Goal: Contribute content: Add original content to the website for others to see

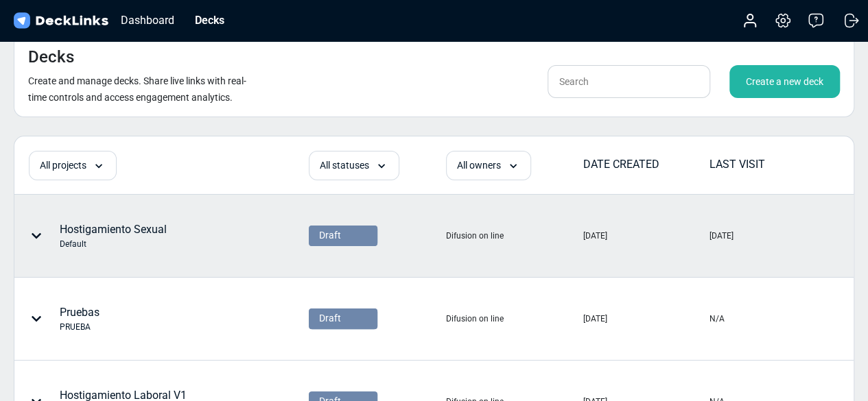
click at [125, 224] on div "Hostigamiento Sexual Default" at bounding box center [113, 236] width 107 height 29
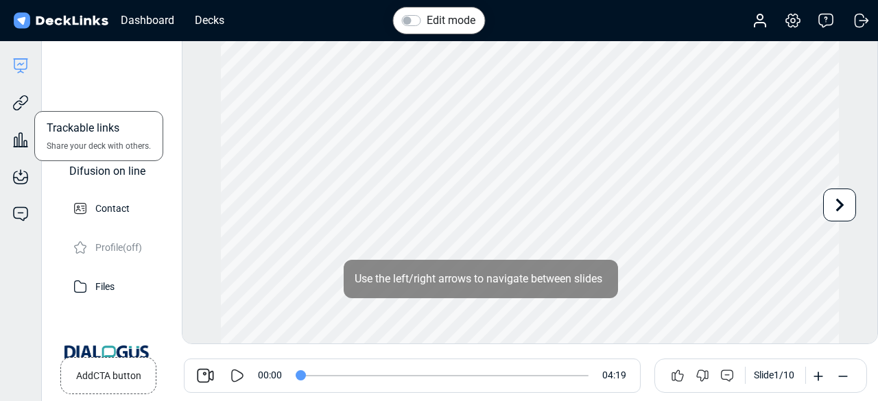
click at [10, 101] on div "Trackable links Share your deck with others." at bounding box center [20, 92] width 41 height 37
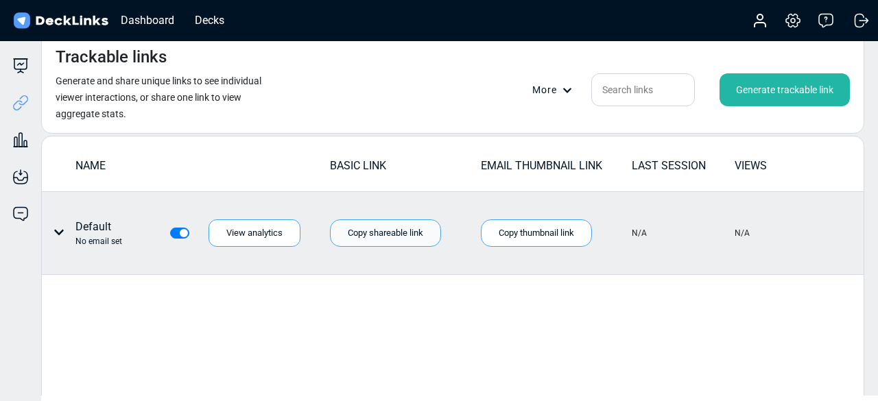
click at [381, 232] on div "Copy shareable link" at bounding box center [385, 232] width 111 height 27
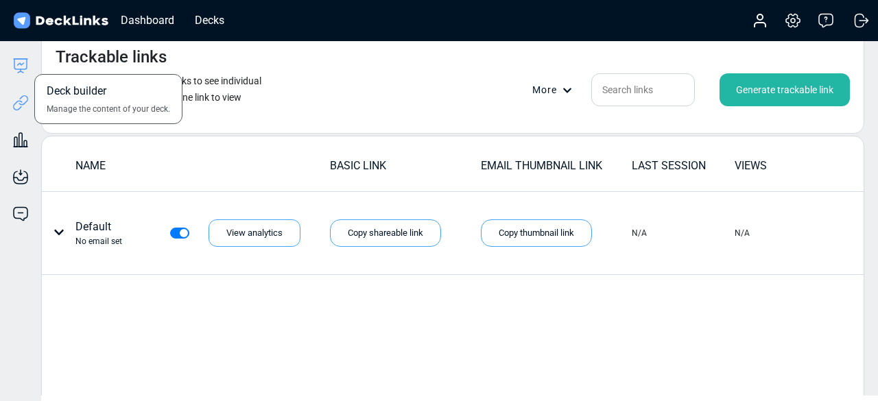
click at [21, 64] on icon at bounding box center [21, 64] width 6 height 2
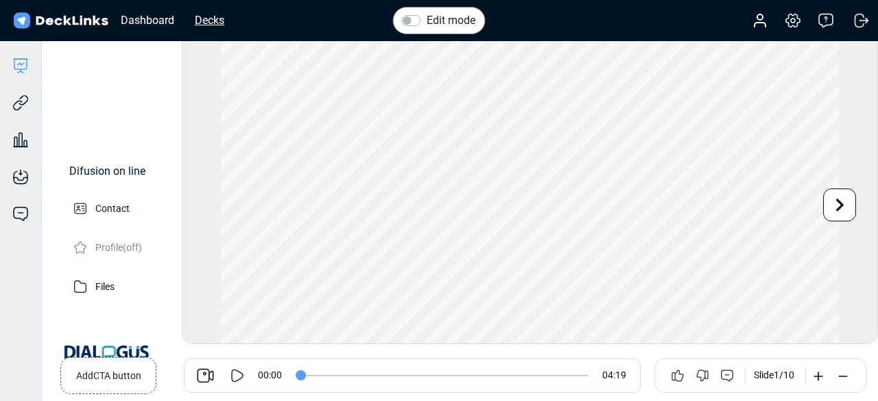
click at [217, 14] on div "Decks" at bounding box center [209, 20] width 43 height 17
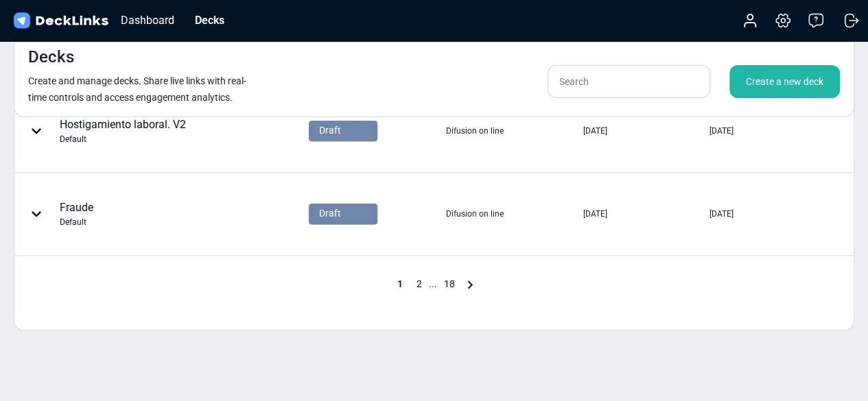
scroll to position [769, 0]
click at [416, 282] on span "2" at bounding box center [418, 283] width 19 height 11
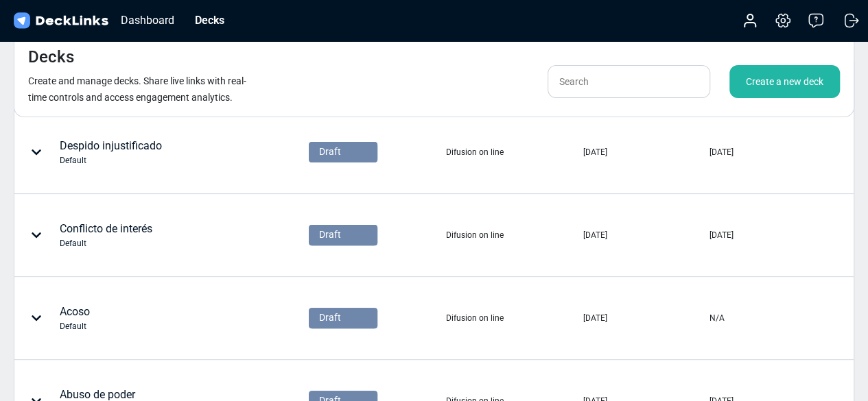
scroll to position [65, 0]
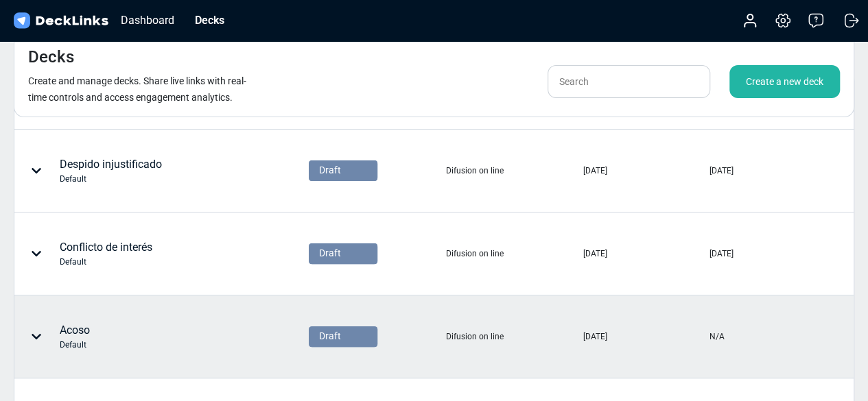
click at [189, 322] on div "Acoso Default" at bounding box center [124, 336] width 219 height 41
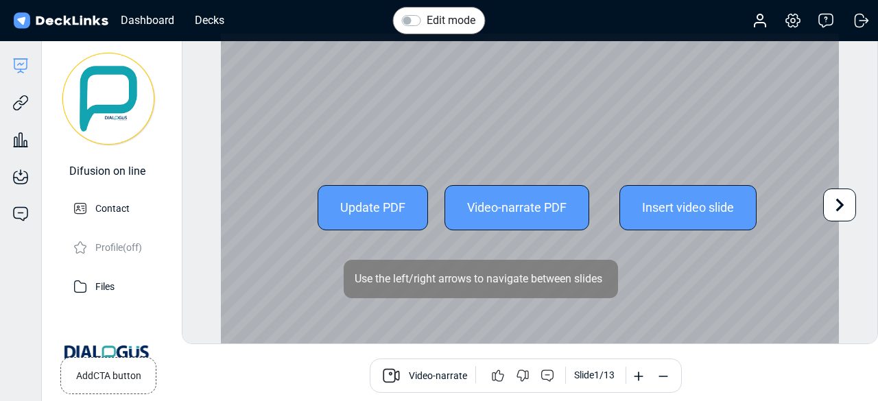
click at [833, 202] on icon at bounding box center [839, 205] width 26 height 26
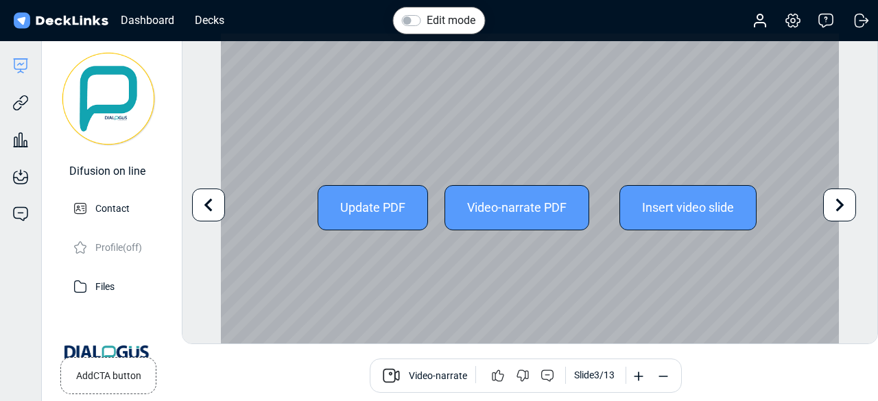
click at [203, 213] on icon at bounding box center [208, 205] width 26 height 26
click at [642, 208] on div "Insert video slide" at bounding box center [687, 207] width 137 height 45
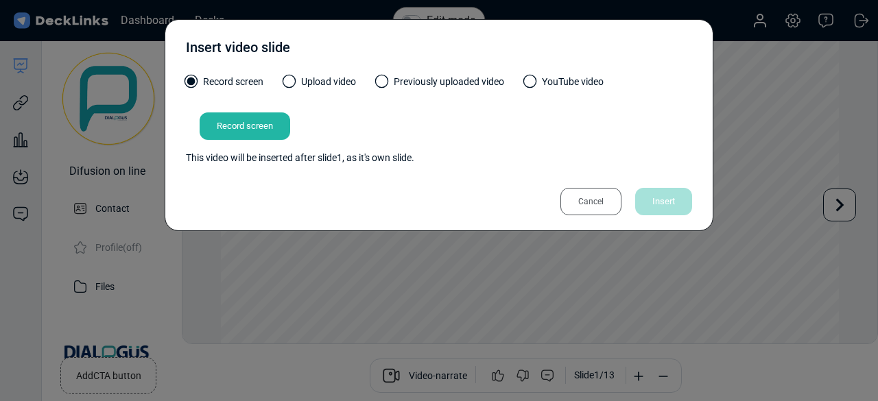
click at [289, 84] on span at bounding box center [290, 82] width 14 height 14
click at [0, 0] on input "Upload video" at bounding box center [0, 0] width 0 height 0
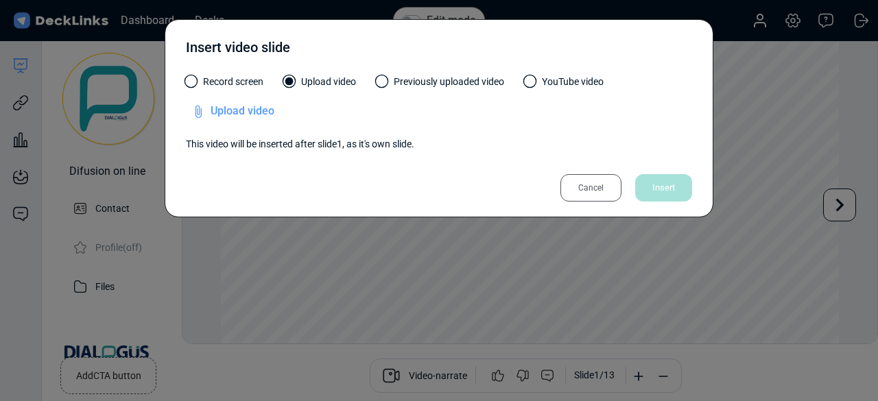
click at [251, 108] on span "Upload video" at bounding box center [243, 110] width 64 height 13
click at [0, 0] on input "Upload video" at bounding box center [0, 0] width 0 height 0
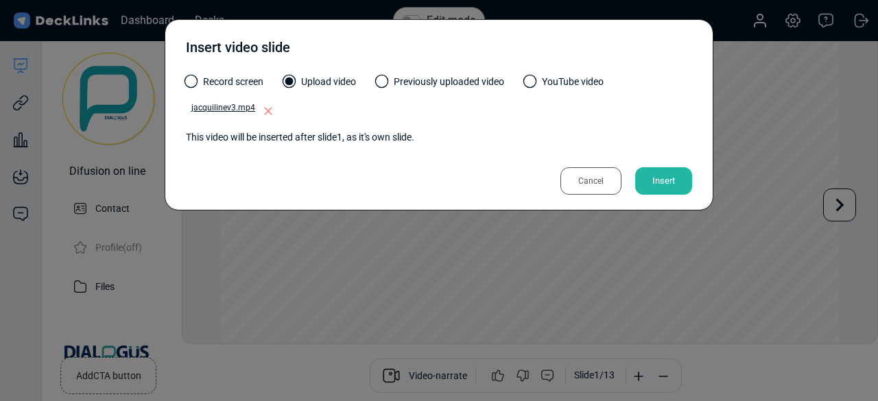
click at [671, 179] on div "Insert" at bounding box center [663, 180] width 57 height 27
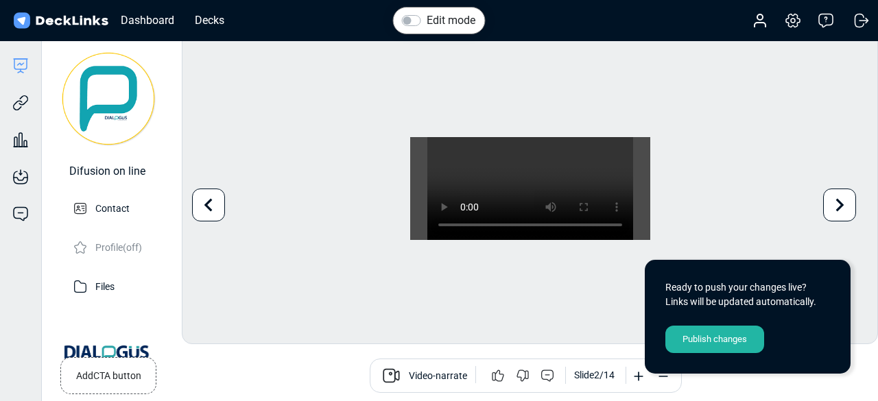
click at [728, 339] on div "Publish changes" at bounding box center [714, 339] width 99 height 27
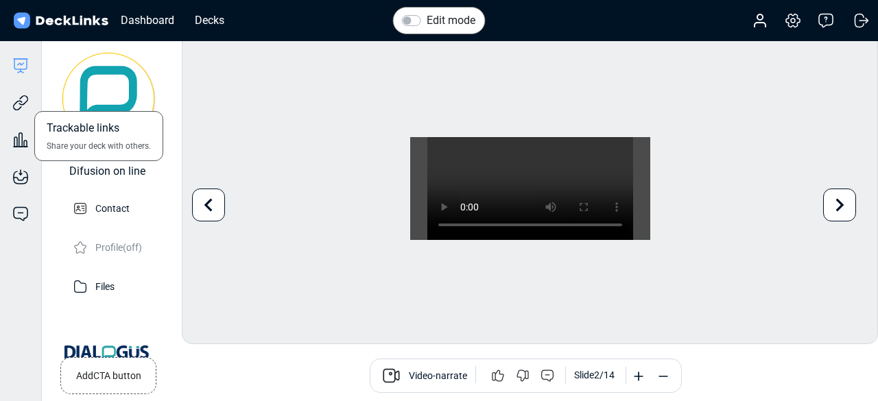
click at [1, 94] on div "Trackable links Share your deck with others." at bounding box center [20, 92] width 41 height 37
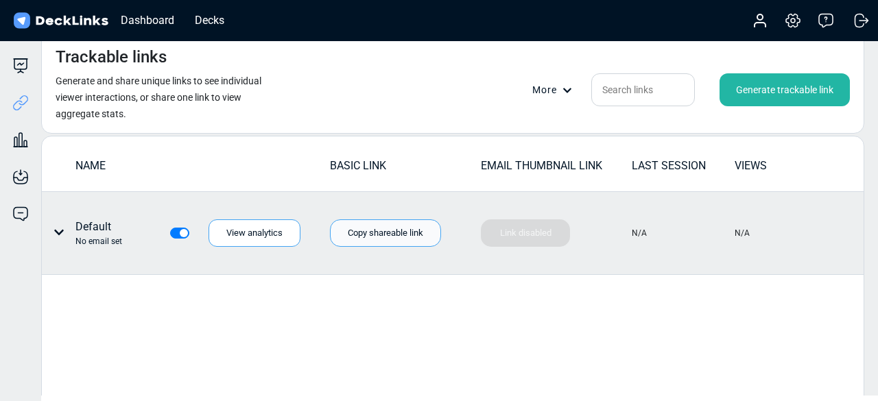
click at [369, 233] on div "Copy shareable link" at bounding box center [385, 232] width 111 height 27
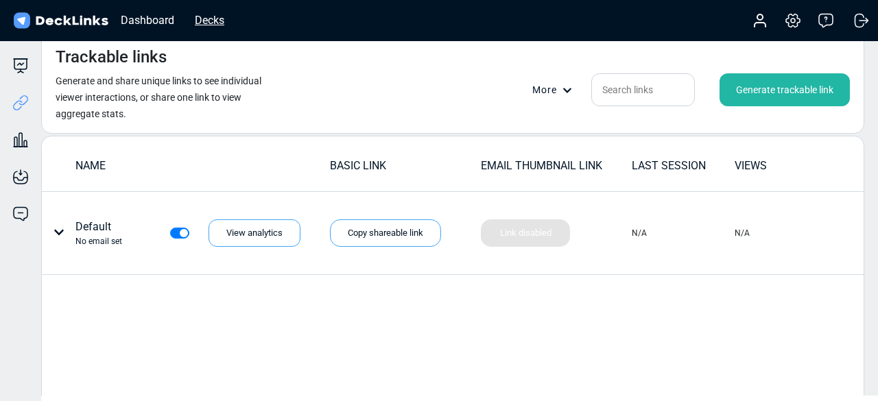
click at [211, 23] on div "Decks" at bounding box center [209, 20] width 43 height 17
